Goal: Feedback & Contribution: Contribute content

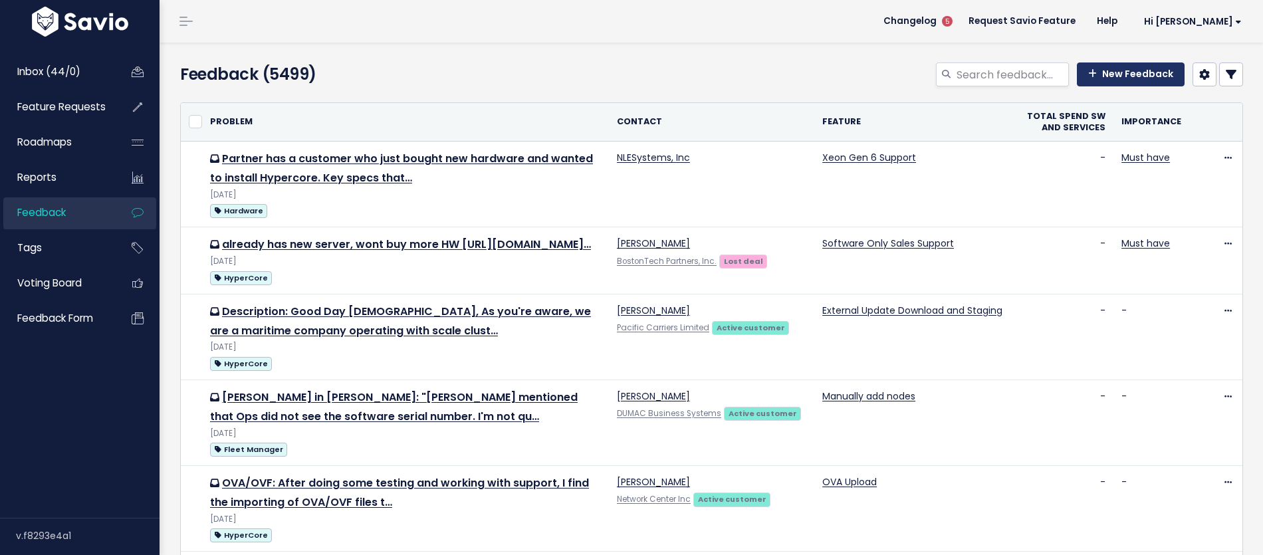
click at [1113, 74] on link "New Feedback" at bounding box center [1131, 74] width 108 height 24
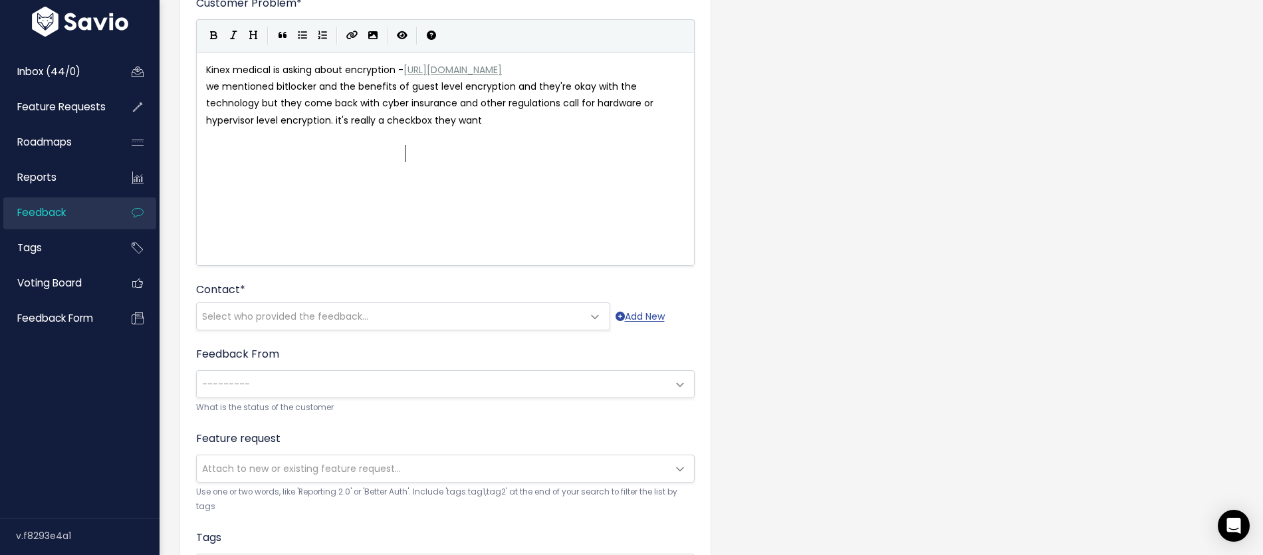
scroll to position [124, 0]
click at [403, 76] on span "https://scalecomputing.lightning.force.com/lightning/r/Opportunity/006Vm00000M9…" at bounding box center [452, 68] width 98 height 13
click at [406, 76] on span "https://scalecomputing.lightning.force.com/lightning/r/Opportunity/006Vm00000M9…" at bounding box center [452, 68] width 98 height 13
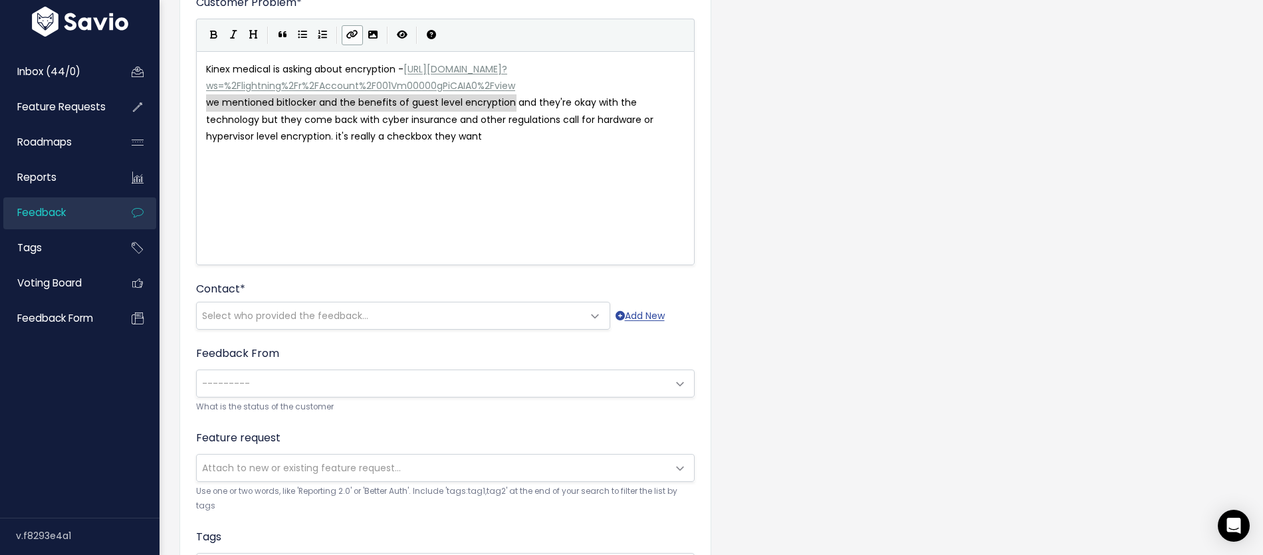
type textarea "https://scalecomputing.lightning.force.com/lightning/r/Opportunity/006Vm00000M9…"
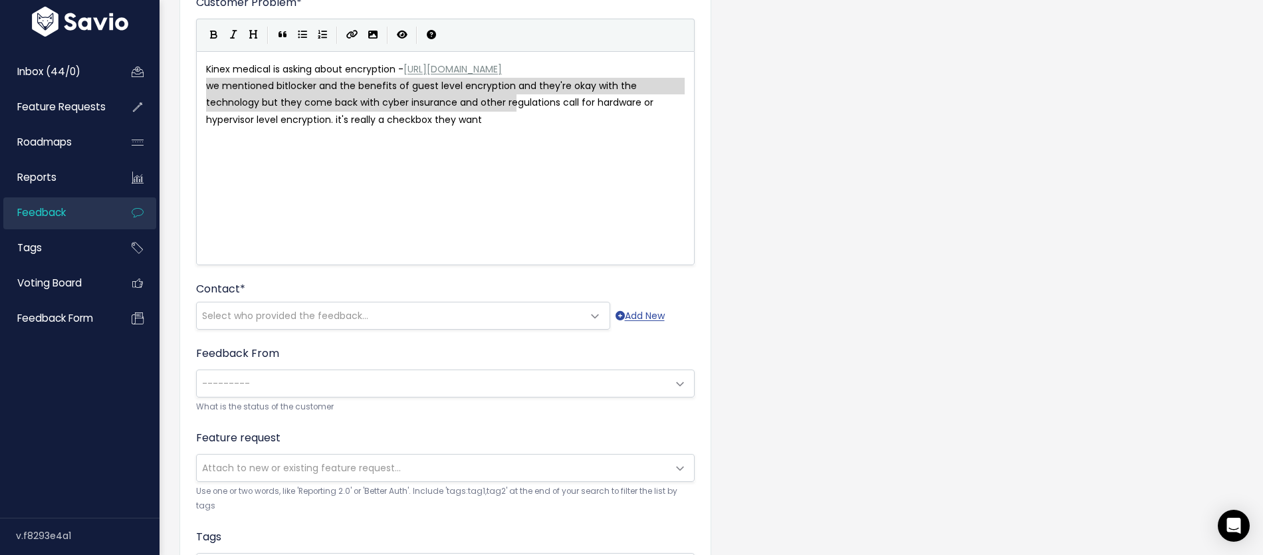
drag, startPoint x: 520, startPoint y: 102, endPoint x: 160, endPoint y: 86, distance: 360.5
click at [296, 302] on span "Select who provided the feedback..." at bounding box center [403, 316] width 414 height 28
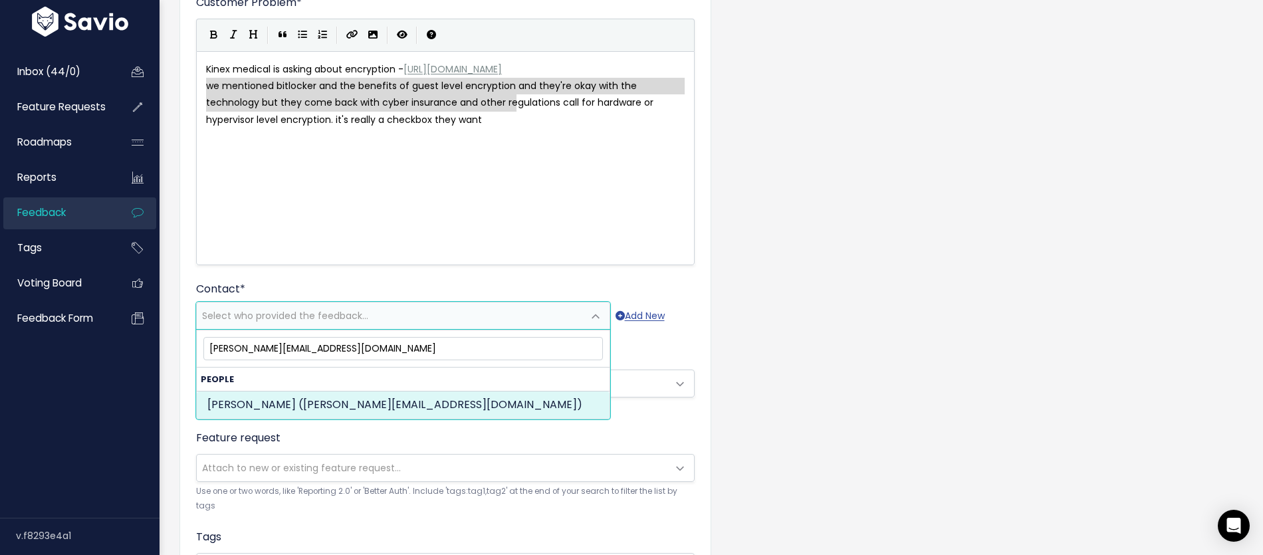
type input "paul_jebe@kinexmedical.com"
select select "90344825"
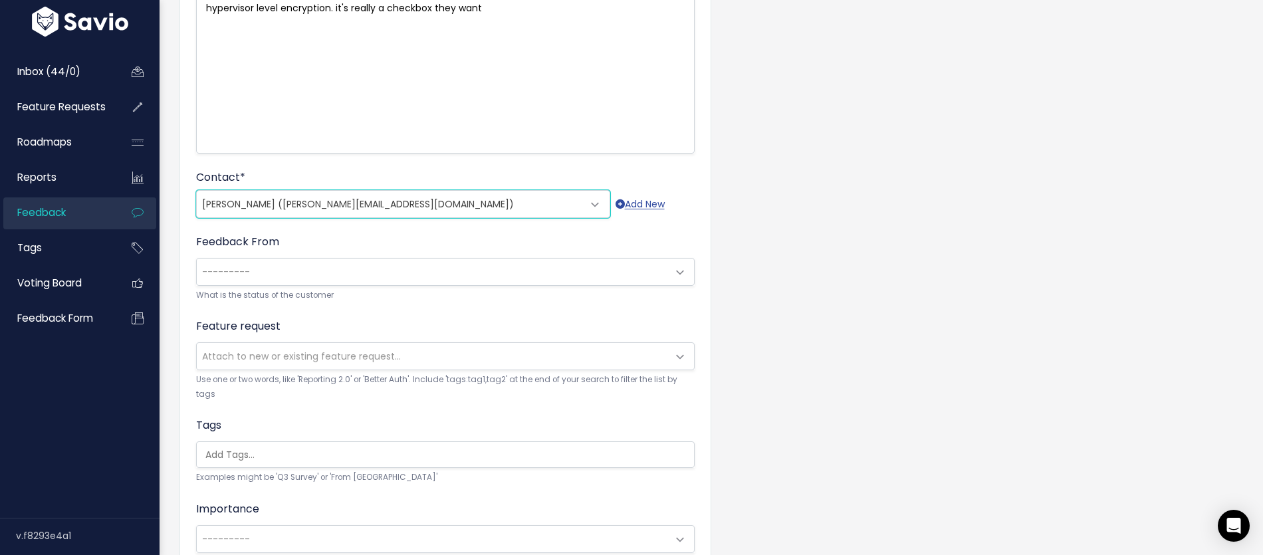
scroll to position [237, 0]
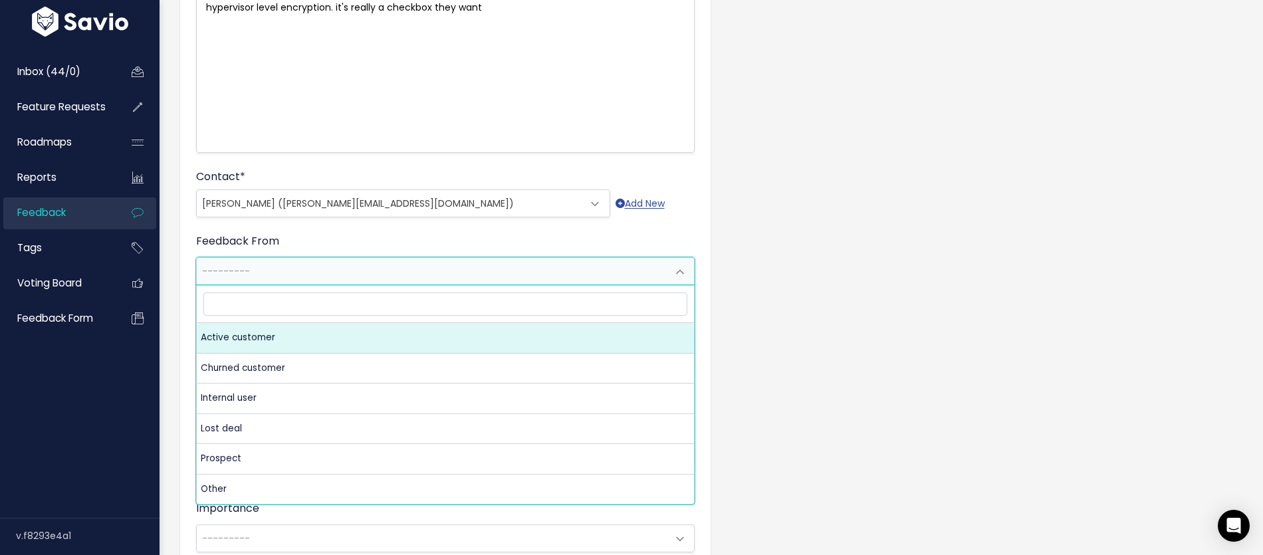
click at [290, 270] on span "---------" at bounding box center [432, 271] width 471 height 27
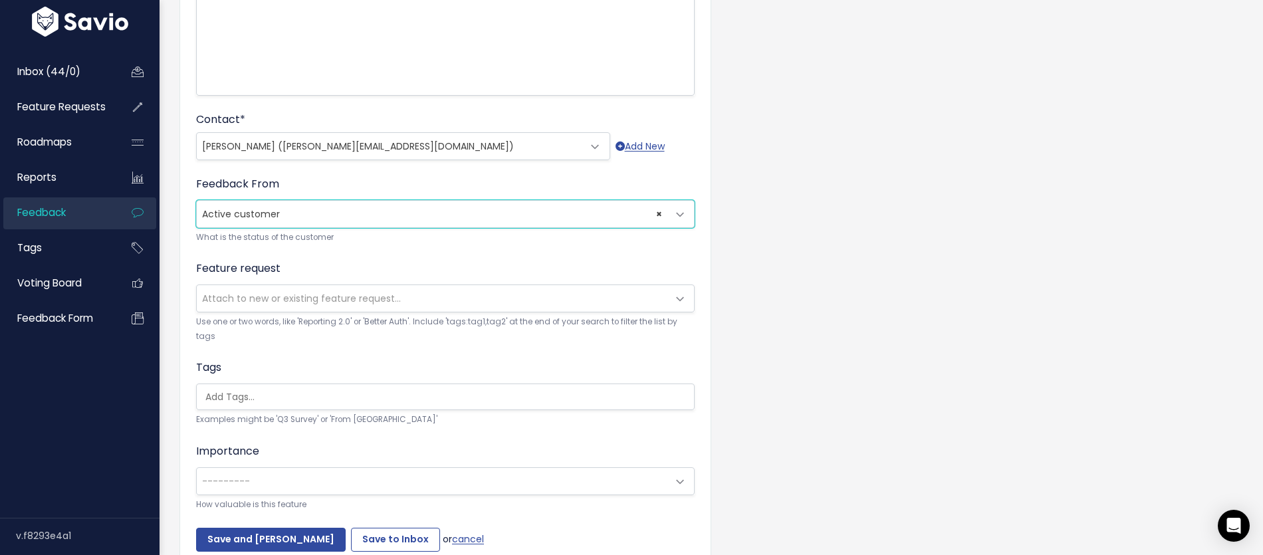
scroll to position [359, 0]
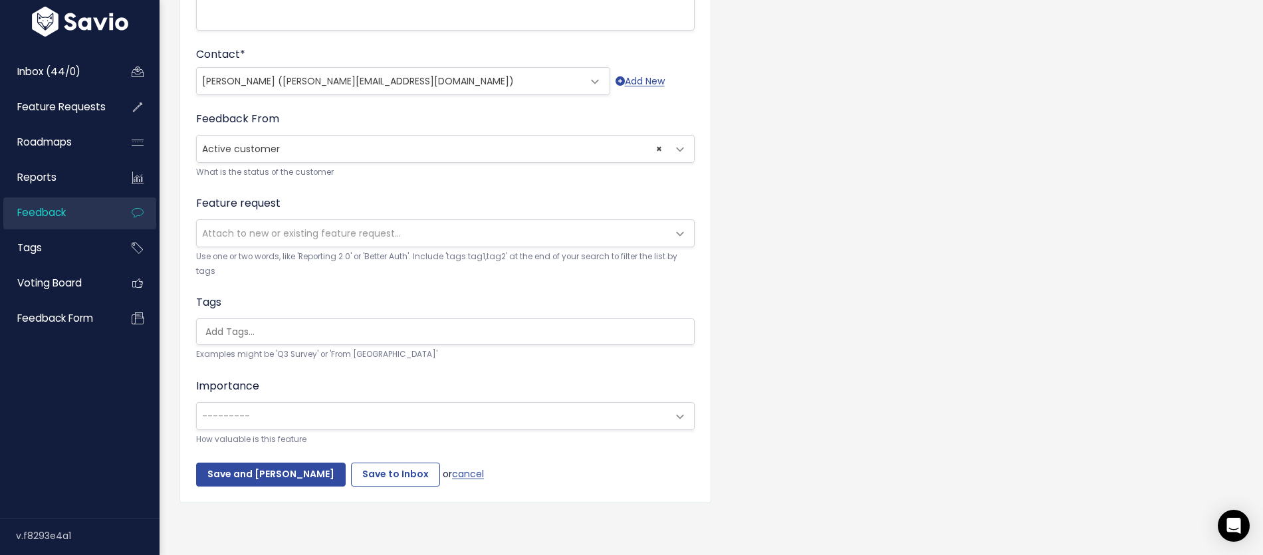
click at [317, 154] on span "× Active customer" at bounding box center [432, 149] width 471 height 27
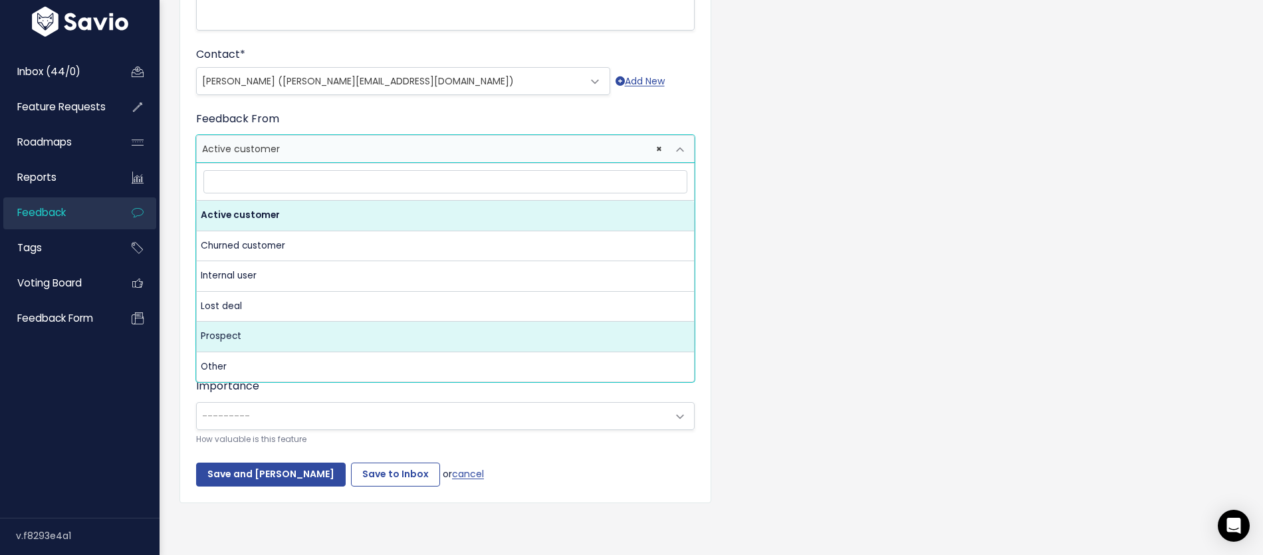
drag, startPoint x: 272, startPoint y: 337, endPoint x: 311, endPoint y: 210, distance: 132.9
select select "PROSPECT"
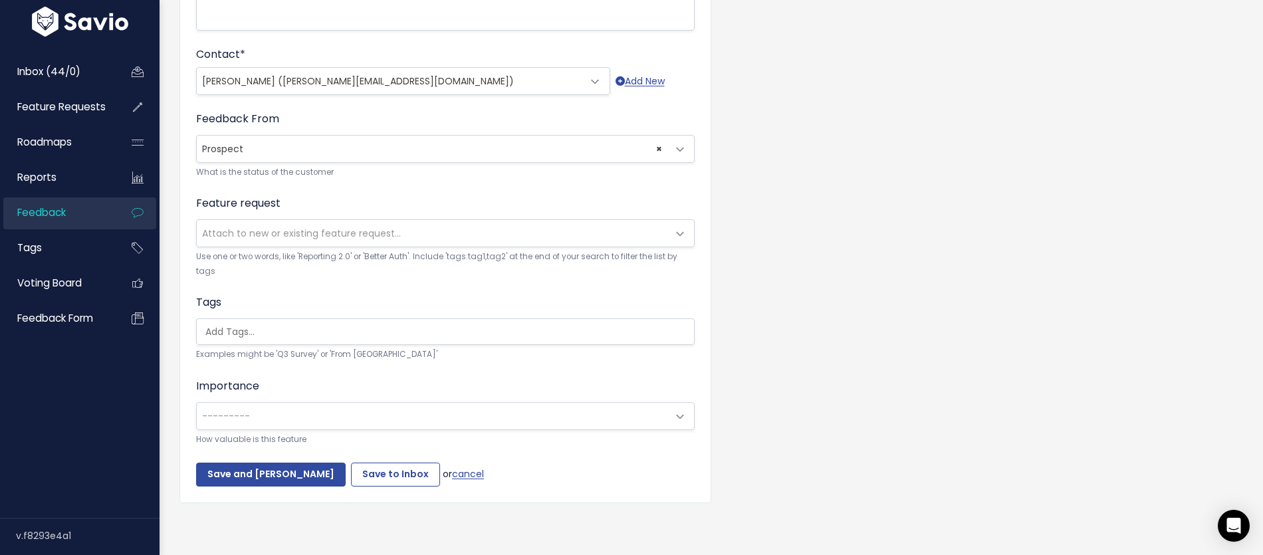
click at [288, 230] on span "Attach to new or existing feature request..." at bounding box center [301, 233] width 199 height 13
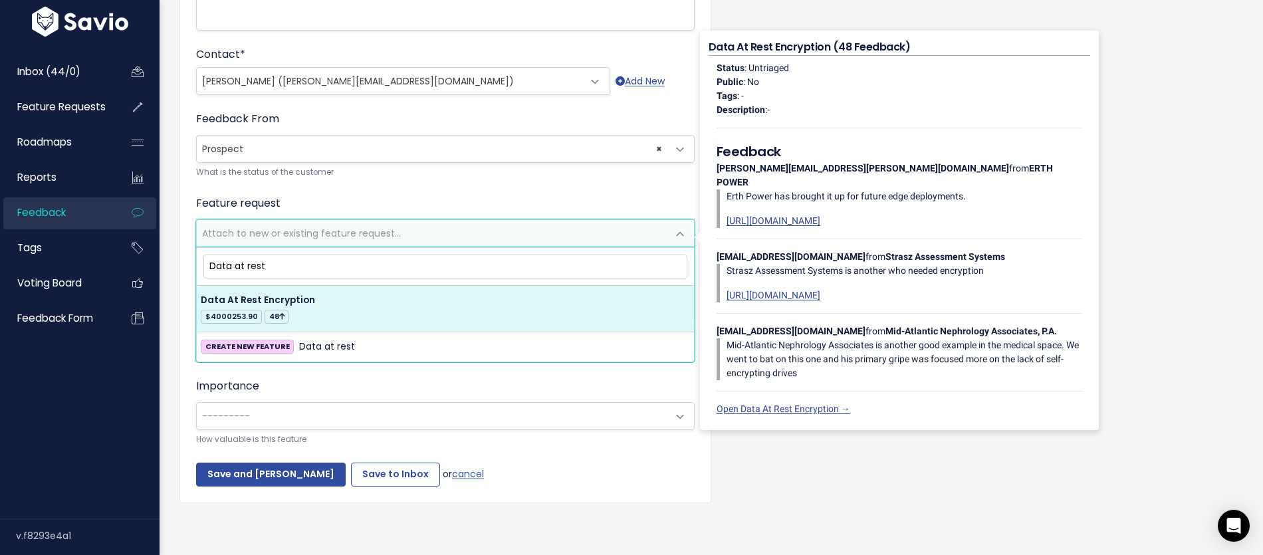
type input "Data at rest"
select select "15378"
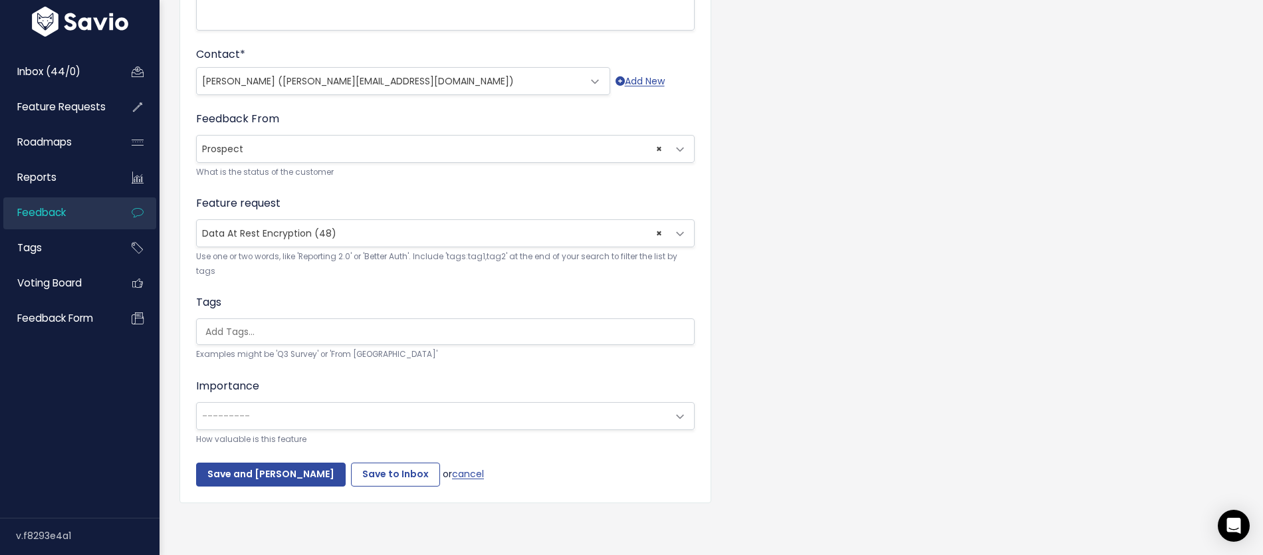
click at [290, 328] on input "search" at bounding box center [448, 332] width 497 height 14
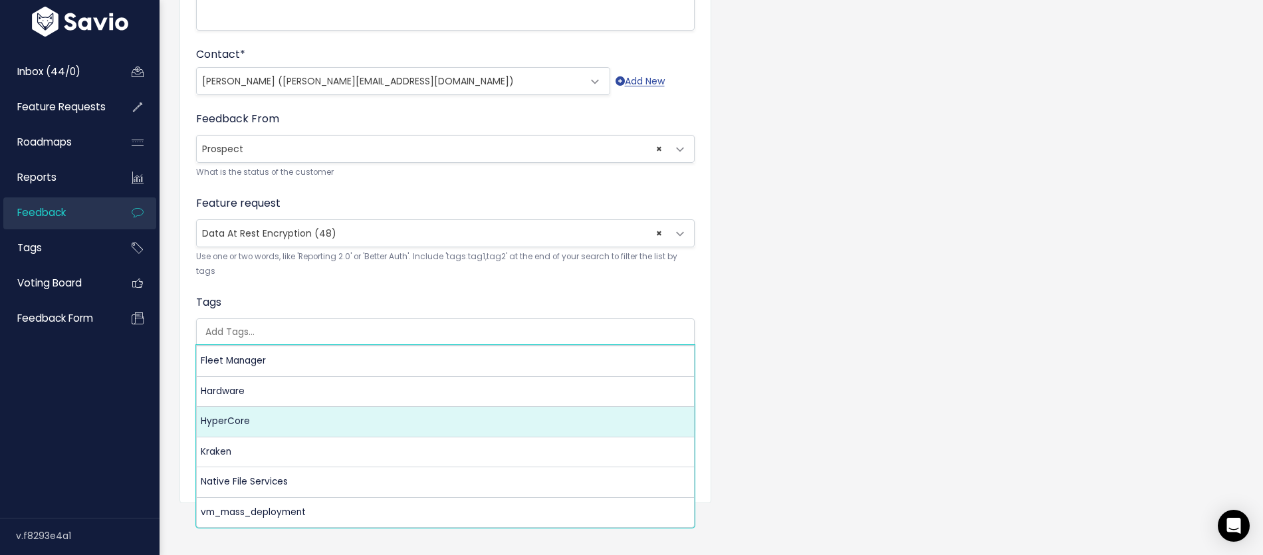
select select "3550"
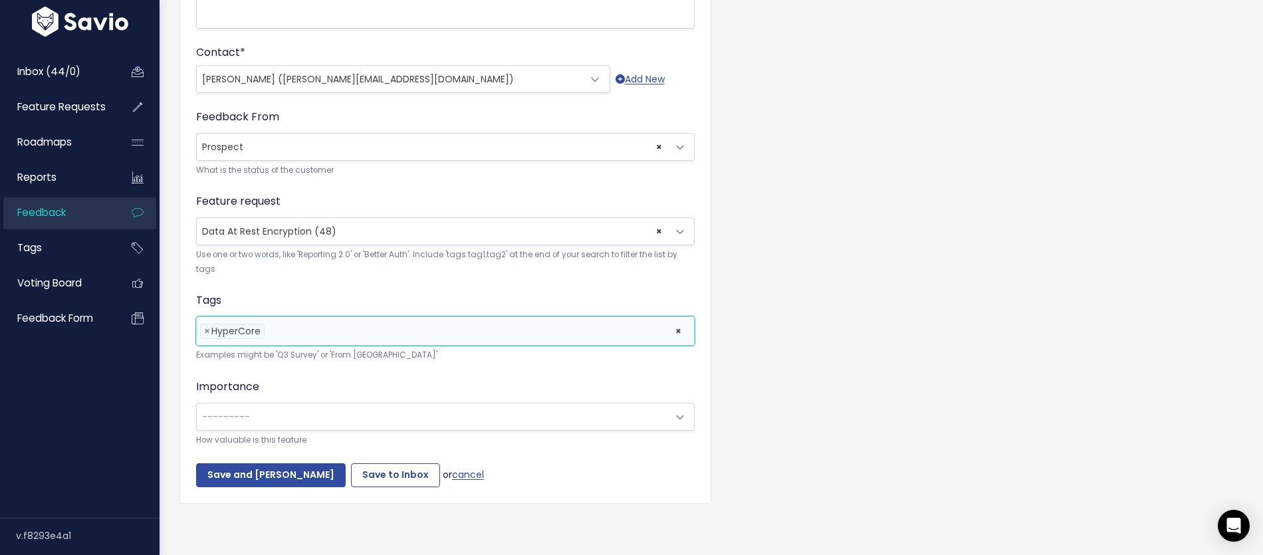
scroll to position [362, 0]
click at [261, 396] on div "Importance --------- Nice to have Must have --------- How valuable is this feat…" at bounding box center [445, 412] width 498 height 68
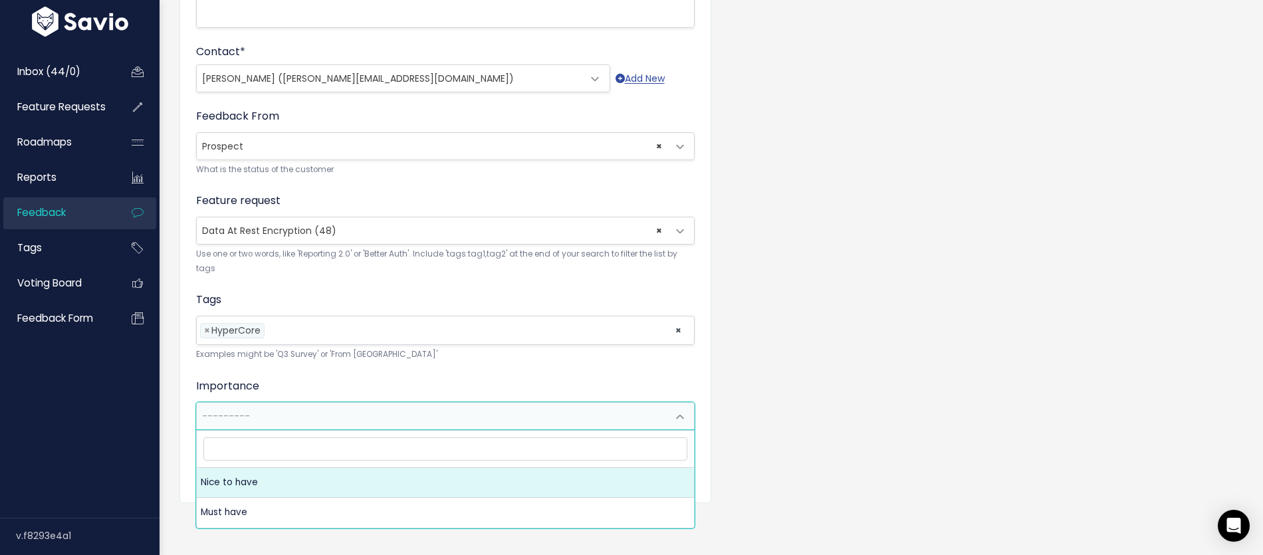
click at [265, 408] on span "---------" at bounding box center [432, 416] width 471 height 27
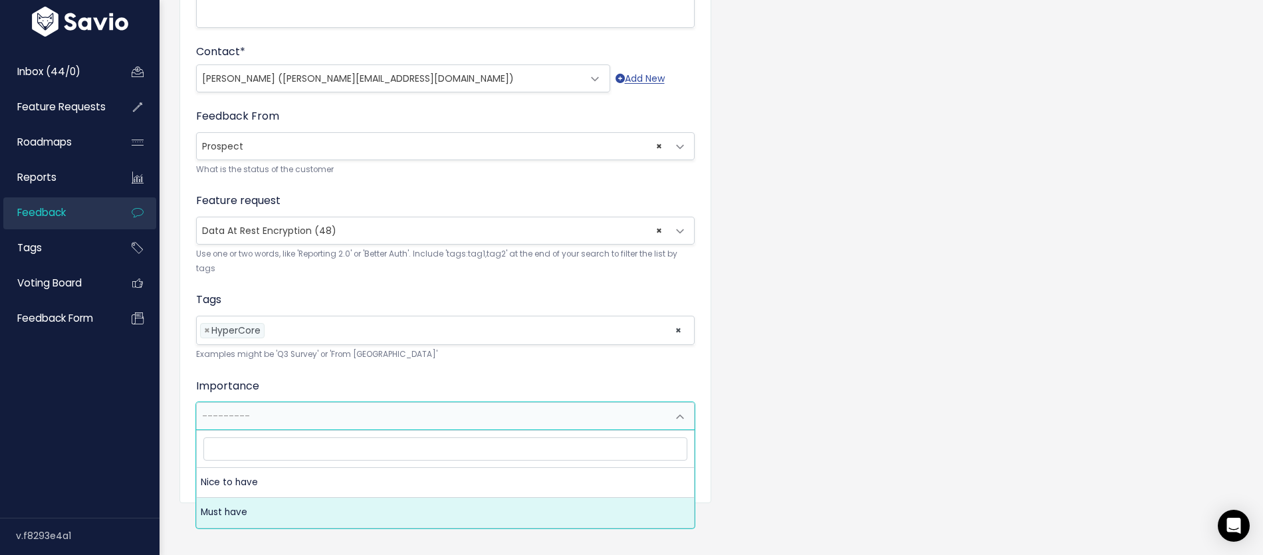
drag, startPoint x: 243, startPoint y: 498, endPoint x: 243, endPoint y: 486, distance: 12.0
select select "NICE_TO_HAVE"
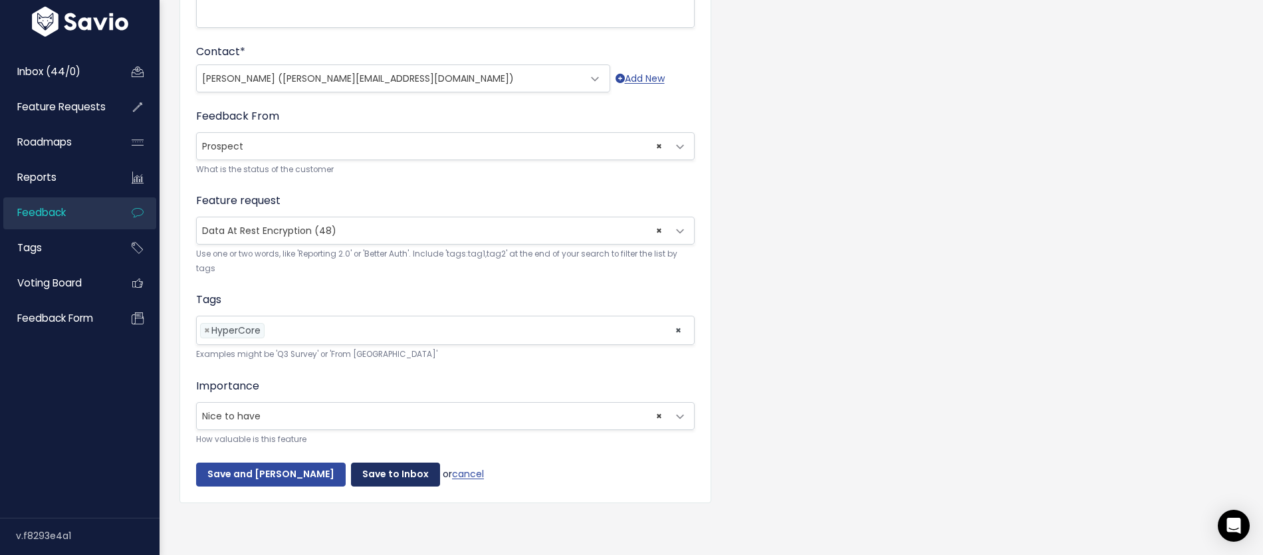
click at [375, 478] on input "Save to Inbox" at bounding box center [395, 475] width 89 height 24
